Goal: Task Accomplishment & Management: Complete application form

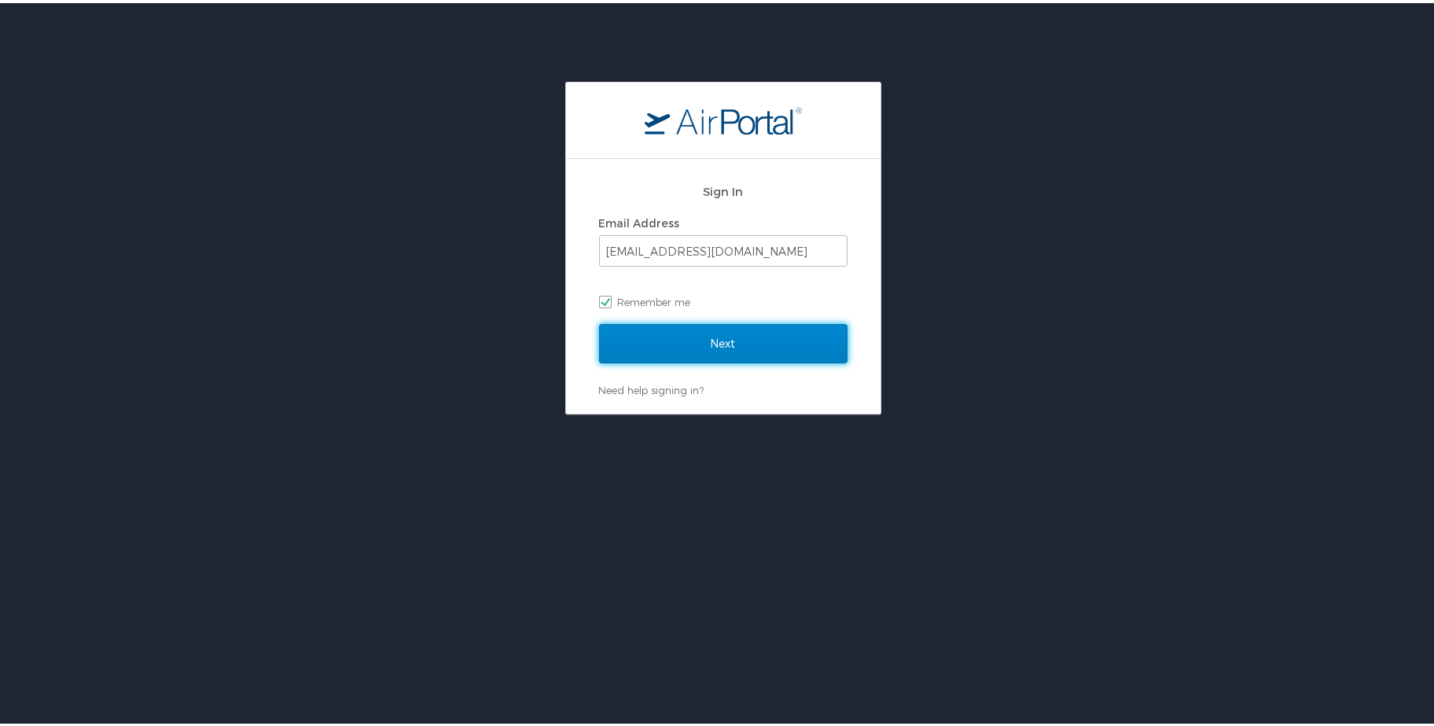
click at [717, 358] on input "Next" at bounding box center [723, 340] width 248 height 39
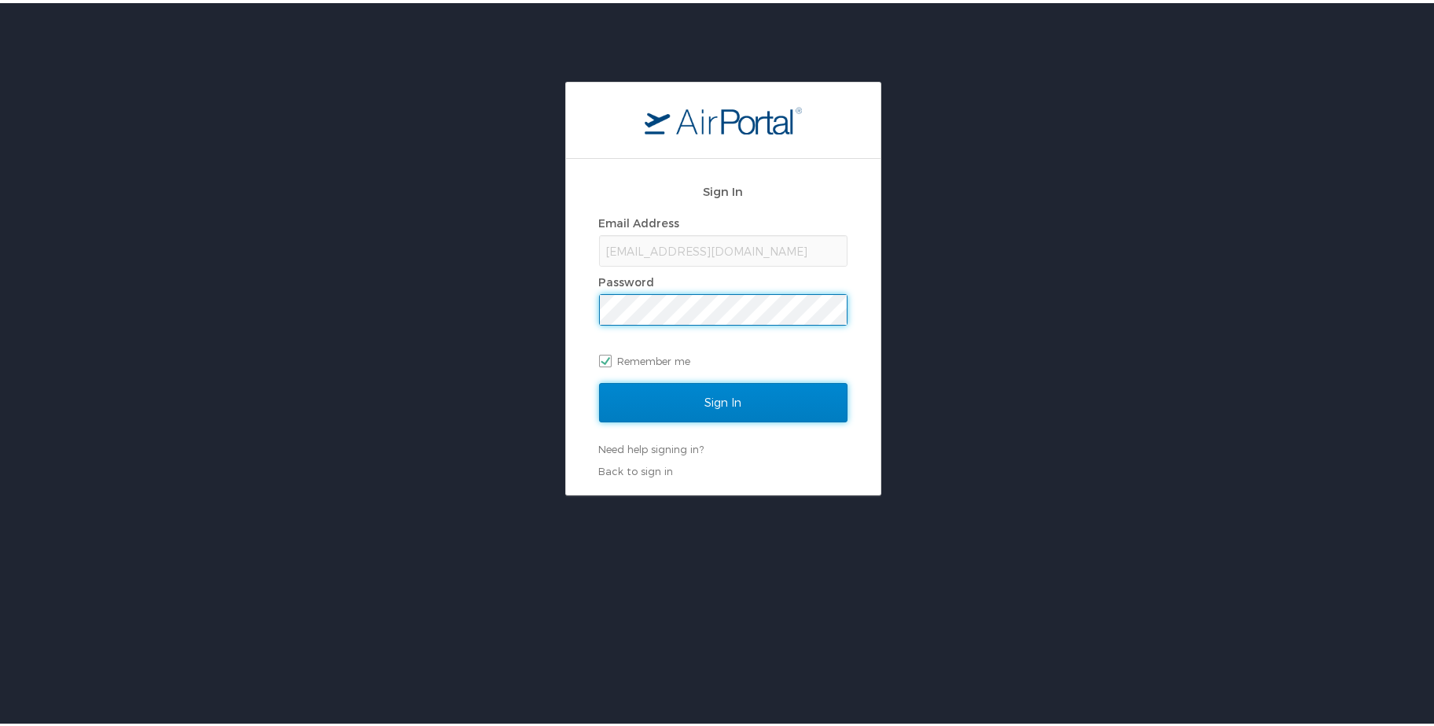
click at [736, 399] on input "Sign In" at bounding box center [723, 399] width 248 height 39
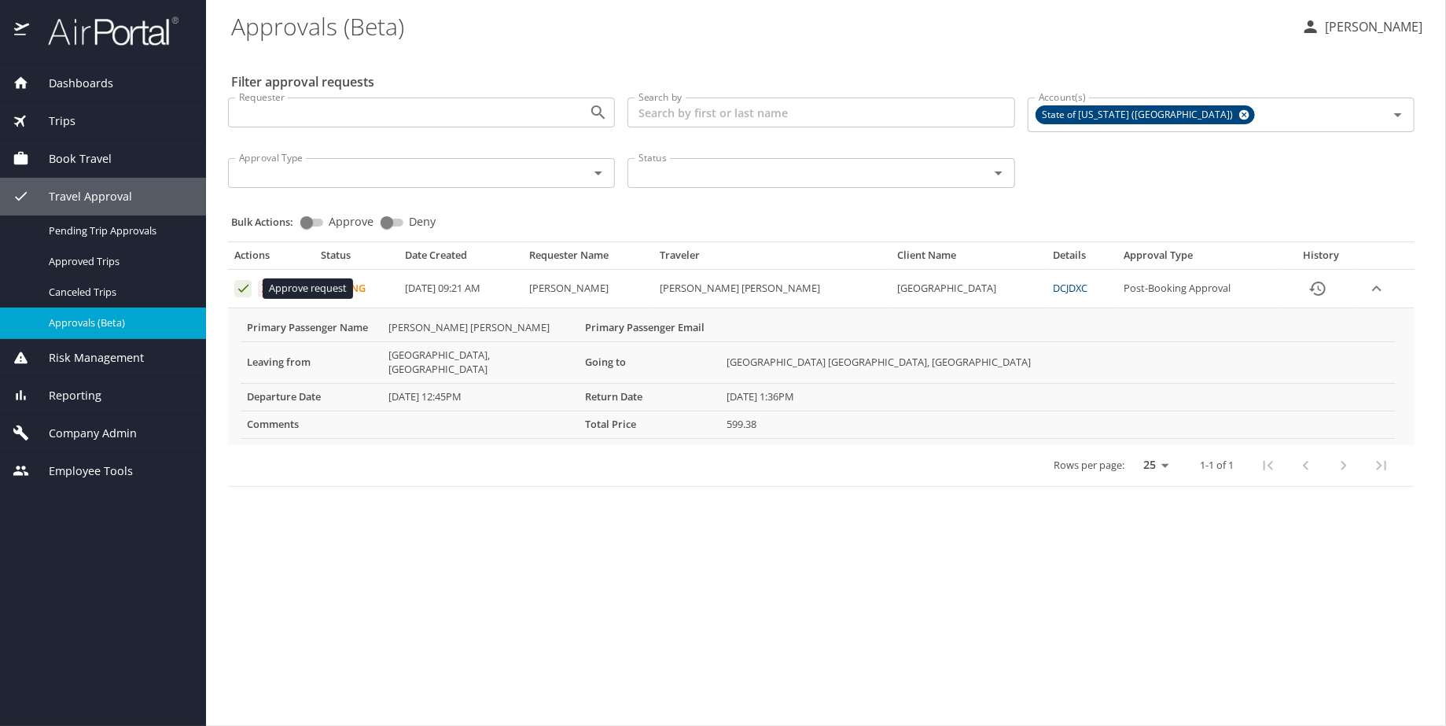
click at [244, 289] on icon "Approval table" at bounding box center [243, 289] width 10 height 8
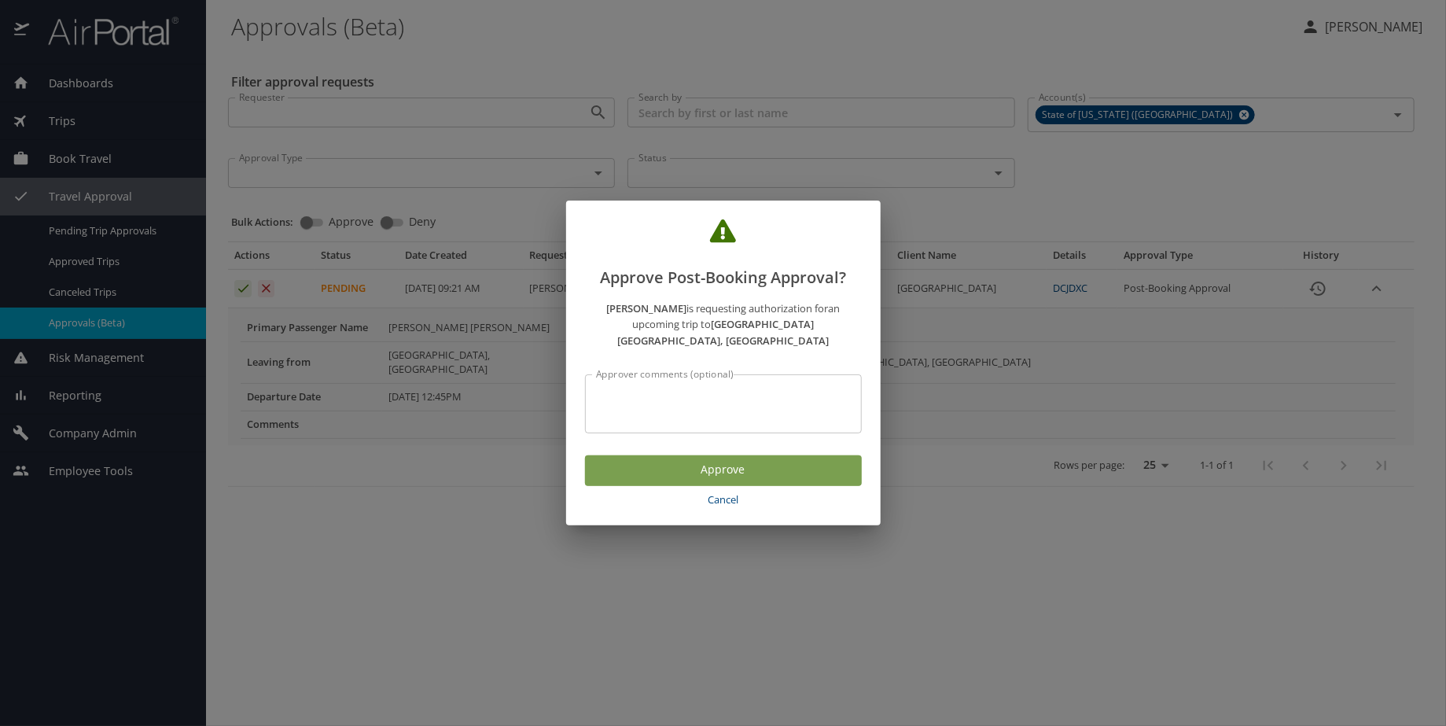
click at [744, 460] on span "Approve" at bounding box center [723, 470] width 252 height 20
